Goal: Browse casually

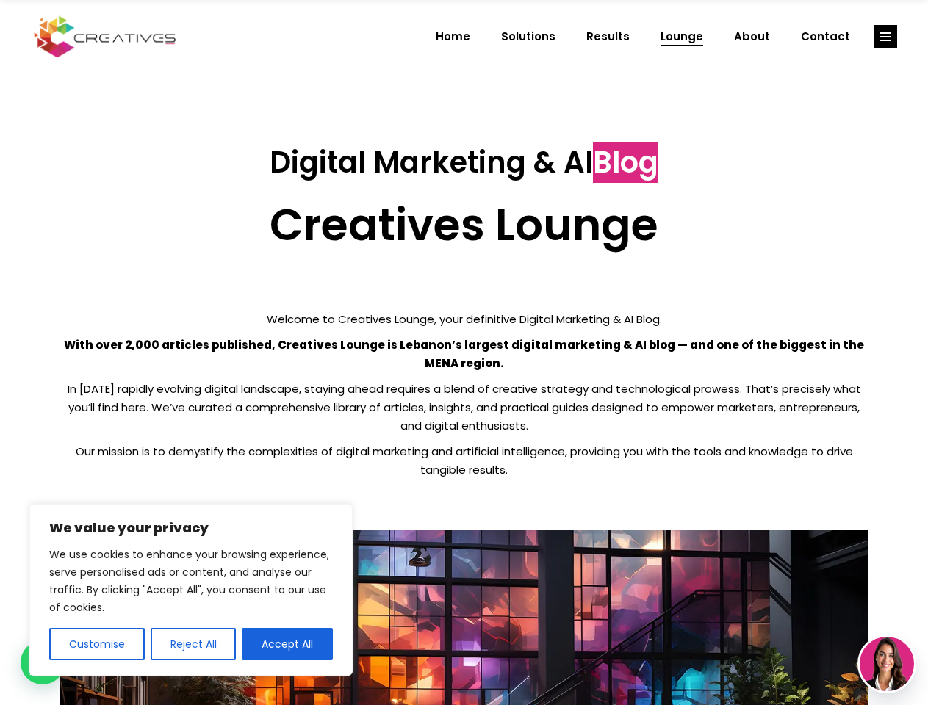
click at [464, 353] on p "With over 2,000 articles published, Creatives Lounge is Lebanon’s largest digit…" at bounding box center [464, 354] width 808 height 37
click at [96, 644] on button "Customise" at bounding box center [96, 644] width 95 height 32
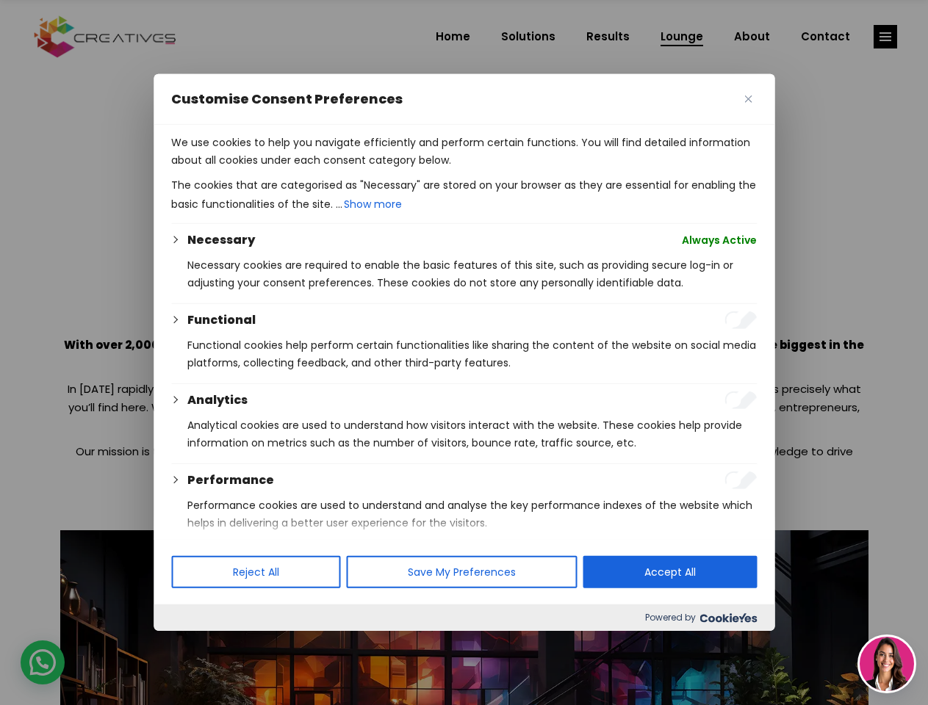
click at [192, 644] on div at bounding box center [464, 352] width 928 height 705
click at [287, 169] on p "We use cookies to help you navigate efficiently and perform certain functions. …" at bounding box center [463, 151] width 585 height 35
click at [885, 37] on div at bounding box center [464, 352] width 928 height 705
click at [887, 664] on img at bounding box center [886, 664] width 54 height 54
